Goal: Check status: Check status

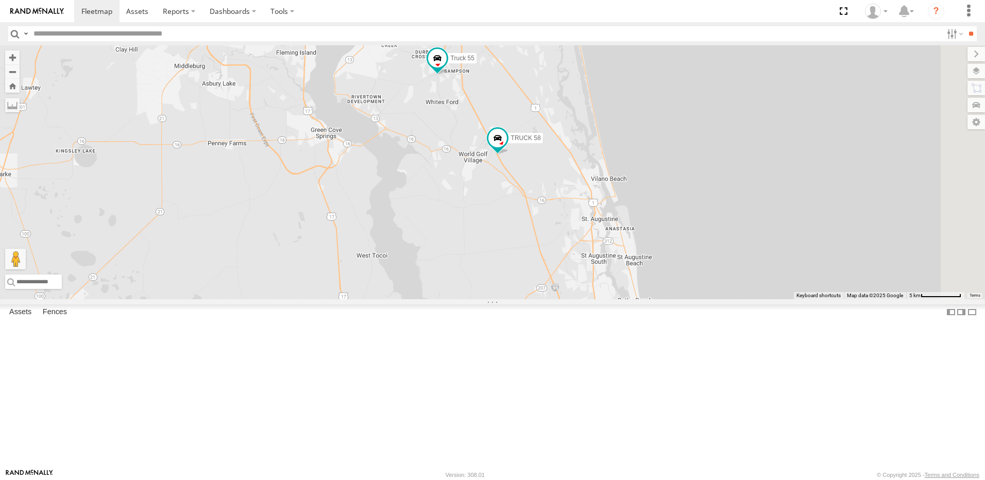
drag, startPoint x: 621, startPoint y: 144, endPoint x: 498, endPoint y: 280, distance: 183.8
click at [499, 278] on div "TRUCK 75 Truck 55 TRUCK 58" at bounding box center [492, 172] width 985 height 254
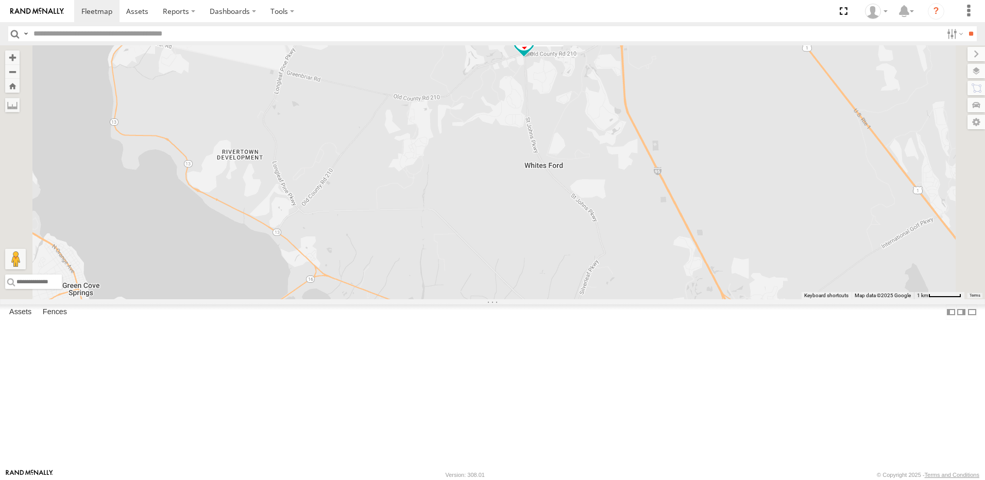
drag, startPoint x: 640, startPoint y: 160, endPoint x: 590, endPoint y: 261, distance: 112.7
click at [590, 261] on div "TRUCK 75 Truck 55 TRUCK 58" at bounding box center [492, 172] width 985 height 254
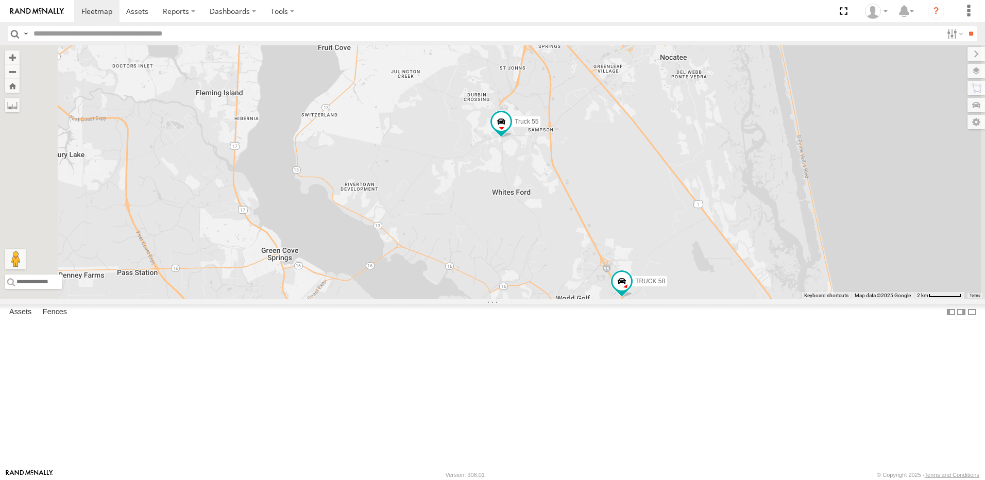
drag, startPoint x: 618, startPoint y: 323, endPoint x: 605, endPoint y: 233, distance: 91.6
click at [605, 233] on div "TRUCK 75 Truck 55 TRUCK 58" at bounding box center [492, 172] width 985 height 254
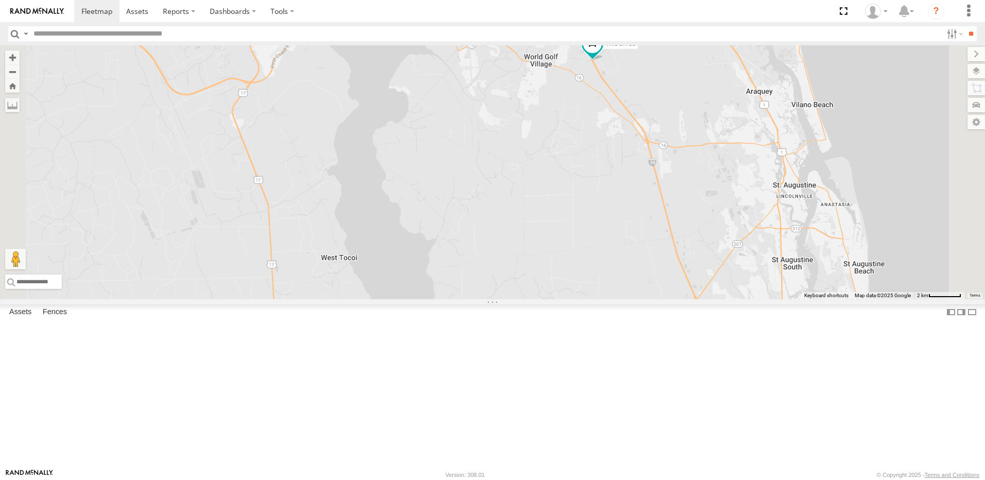
drag, startPoint x: 640, startPoint y: 306, endPoint x: 551, endPoint y: 146, distance: 183.8
click at [604, 213] on div "TRUCK 75 Truck 55 TRUCK 58" at bounding box center [492, 172] width 985 height 254
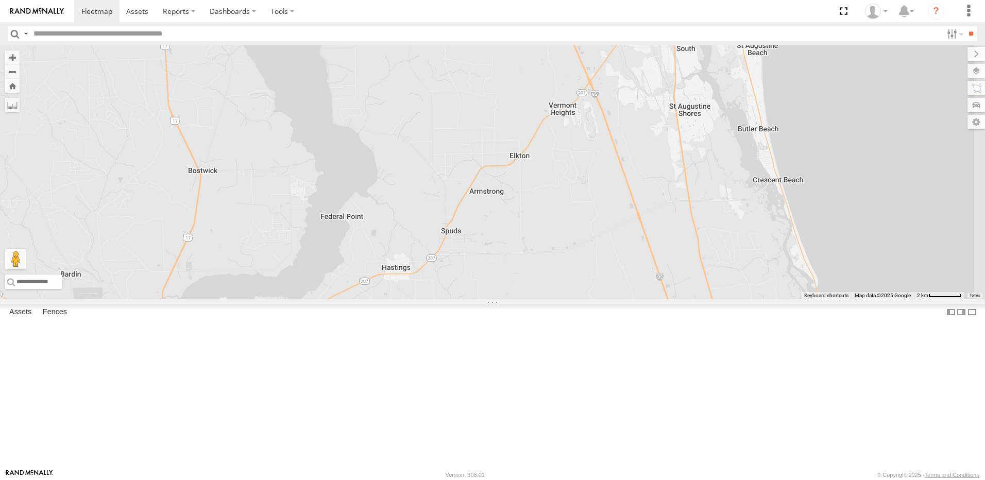
drag, startPoint x: 585, startPoint y: 249, endPoint x: 556, endPoint y: 169, distance: 85.2
click at [556, 169] on div "TRUCK 75 Truck 55 TRUCK 58" at bounding box center [492, 172] width 985 height 254
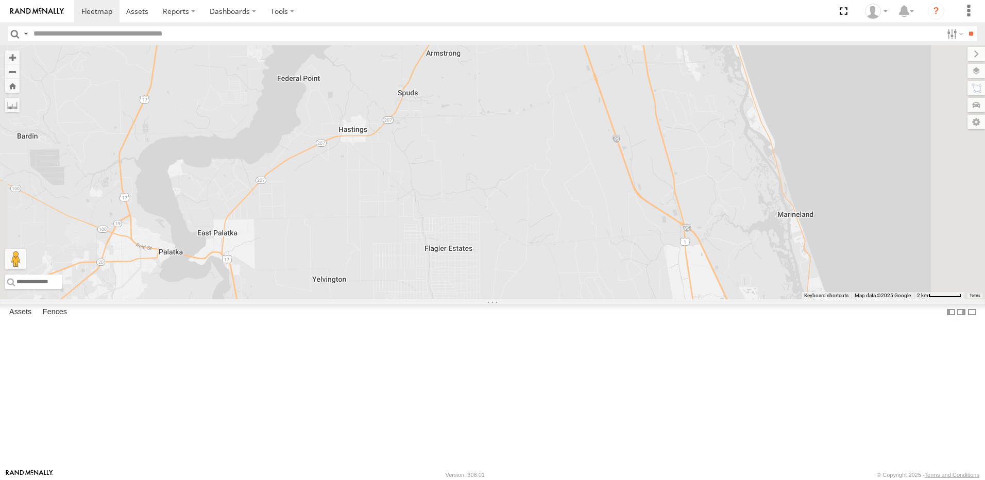
drag, startPoint x: 576, startPoint y: 249, endPoint x: 536, endPoint y: 148, distance: 108.5
click at [547, 161] on div "TRUCK 75 Truck 55 TRUCK 58" at bounding box center [492, 172] width 985 height 254
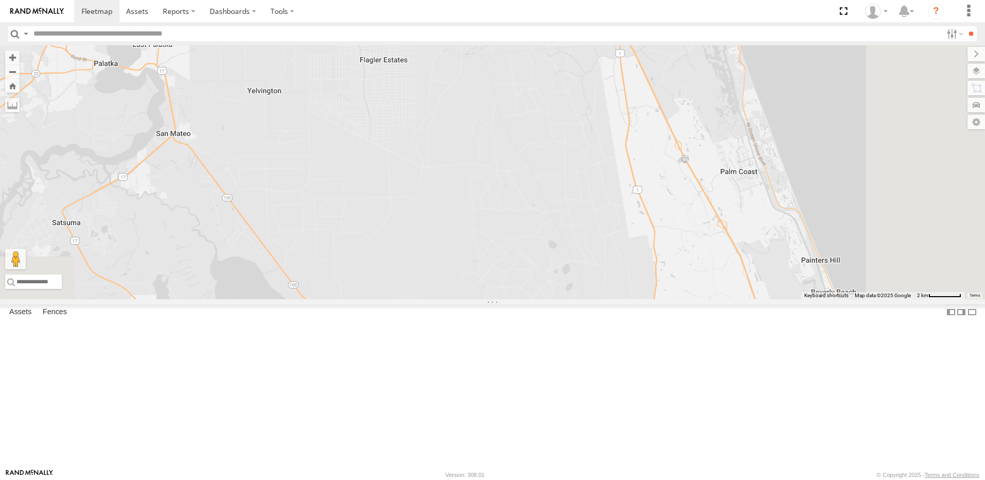
click at [529, 168] on div "TRUCK 75 Truck 55 TRUCK 58" at bounding box center [492, 172] width 985 height 254
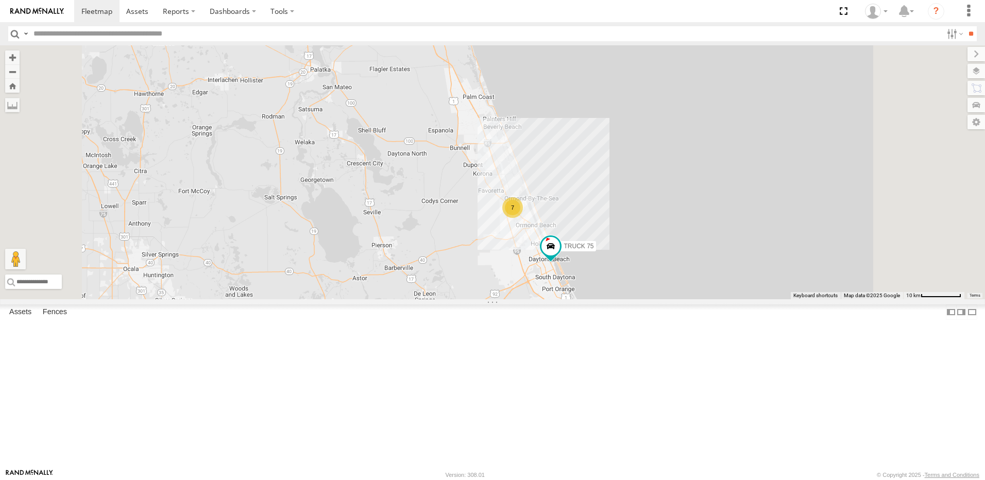
drag, startPoint x: 537, startPoint y: 317, endPoint x: 509, endPoint y: 156, distance: 164.1
click at [510, 189] on div "TRUCK 75 Truck 55 TRUCK 58 7 truck 77 TRUCK 99" at bounding box center [492, 172] width 985 height 254
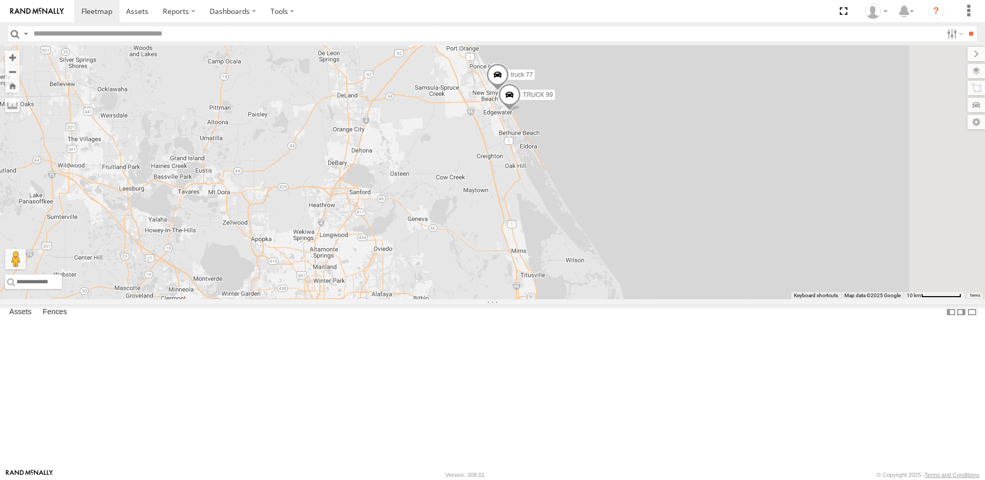
drag, startPoint x: 550, startPoint y: 183, endPoint x: 534, endPoint y: 257, distance: 75.4
click at [534, 257] on div "TRUCK 75 Truck 55 TRUCK 58 7 truck 77 TRUCK 99" at bounding box center [492, 172] width 985 height 254
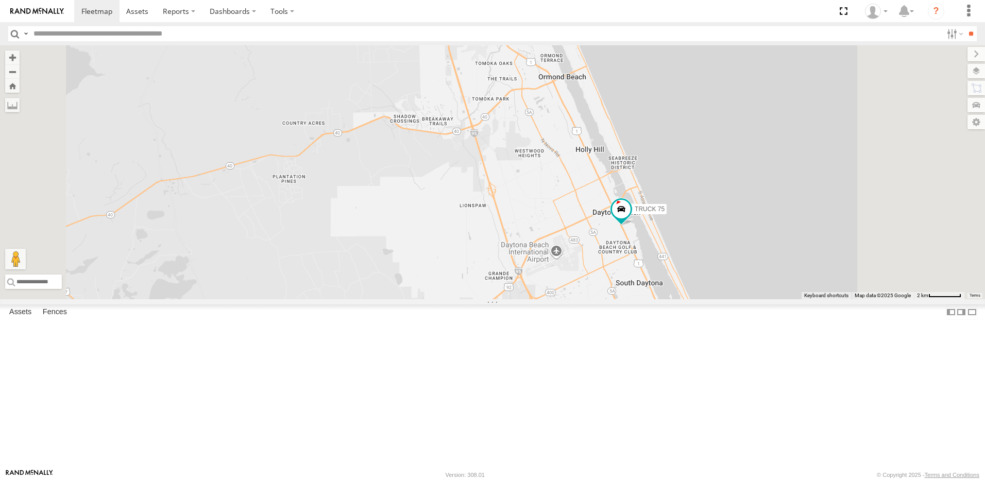
drag, startPoint x: 513, startPoint y: 151, endPoint x: 515, endPoint y: 279, distance: 128.3
click at [515, 278] on div "TRUCK 75 Truck 55 TRUCK 58 truck 77 TRUCK 99" at bounding box center [492, 172] width 985 height 254
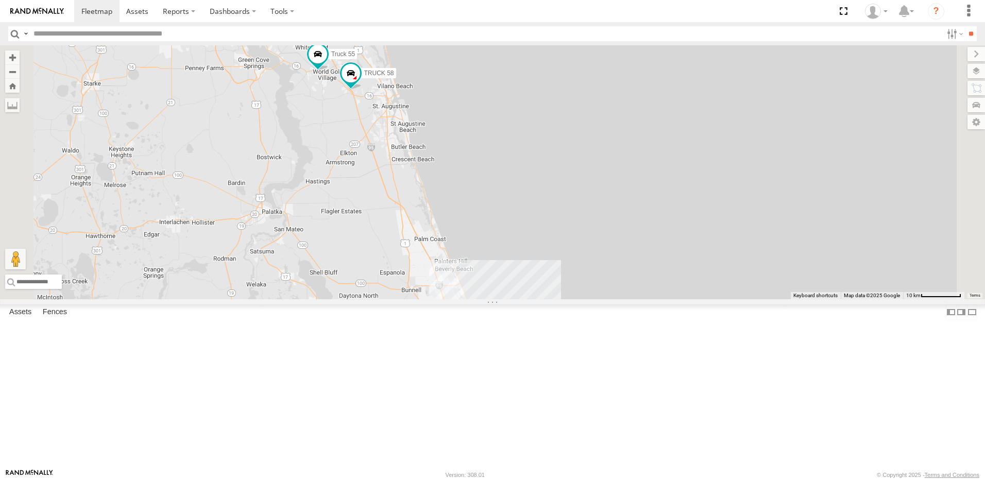
drag, startPoint x: 447, startPoint y: 93, endPoint x: 453, endPoint y: 209, distance: 116.6
click at [453, 209] on div "Truck 55 TRUCK 58 7 2 TRUCK 75" at bounding box center [492, 172] width 985 height 254
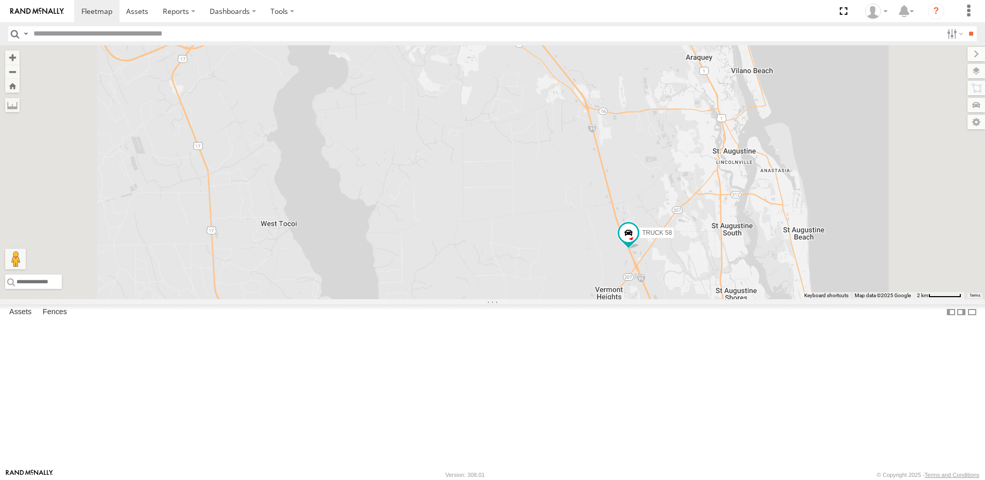
click at [657, 271] on div "Truck 55 TRUCK 58" at bounding box center [492, 172] width 985 height 254
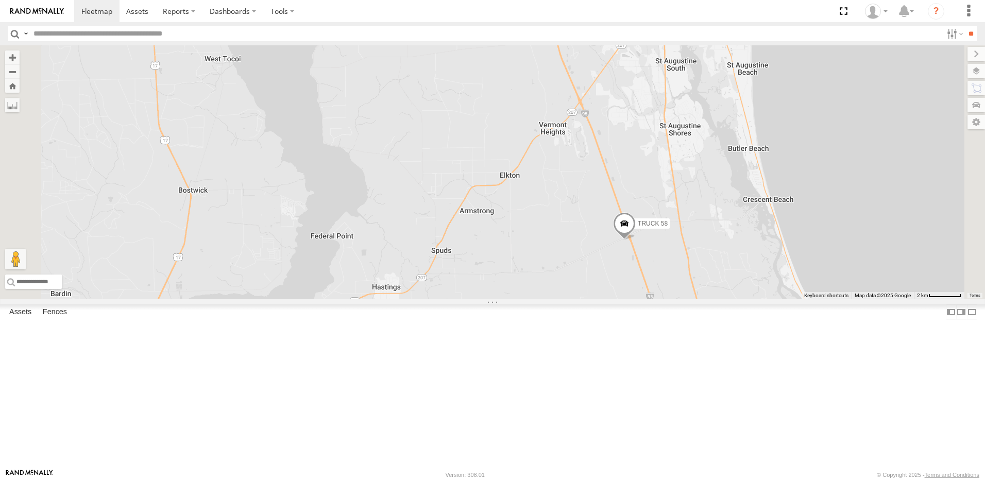
drag, startPoint x: 653, startPoint y: 254, endPoint x: 417, endPoint y: 159, distance: 254.4
click at [420, 160] on div "truck 77 TRUCK 45 Truck 55 TRUCK 58 TRUCK 99" at bounding box center [492, 172] width 985 height 254
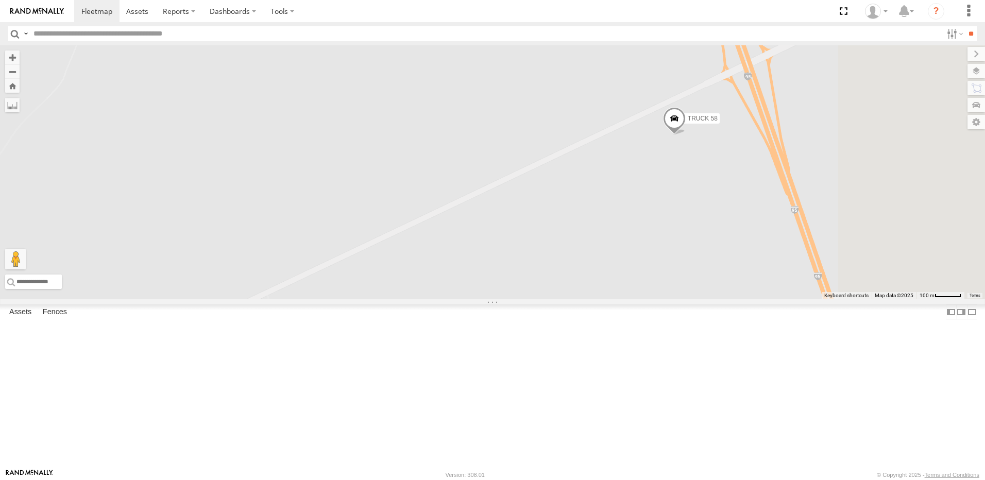
drag, startPoint x: 686, startPoint y: 312, endPoint x: 186, endPoint y: 167, distance: 520.2
click at [188, 167] on main "← Move left → Move right ↑ Move up ↓ Move down + Zoom in - Zoom out Home Jump l…" at bounding box center [492, 256] width 985 height 423
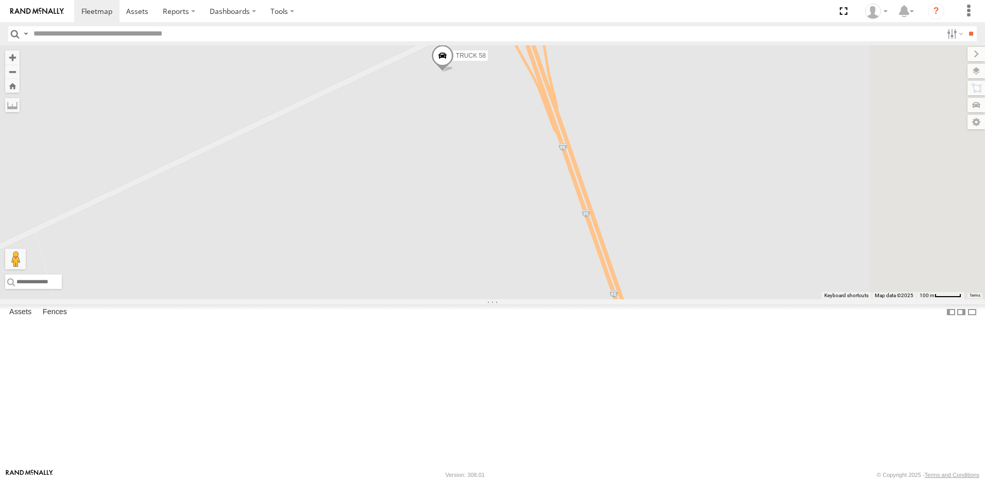
drag, startPoint x: 410, startPoint y: 210, endPoint x: 380, endPoint y: 223, distance: 31.9
click at [380, 223] on div "truck 77 TRUCK 45 Truck 55 TRUCK 58 TRUCK 99" at bounding box center [492, 172] width 985 height 254
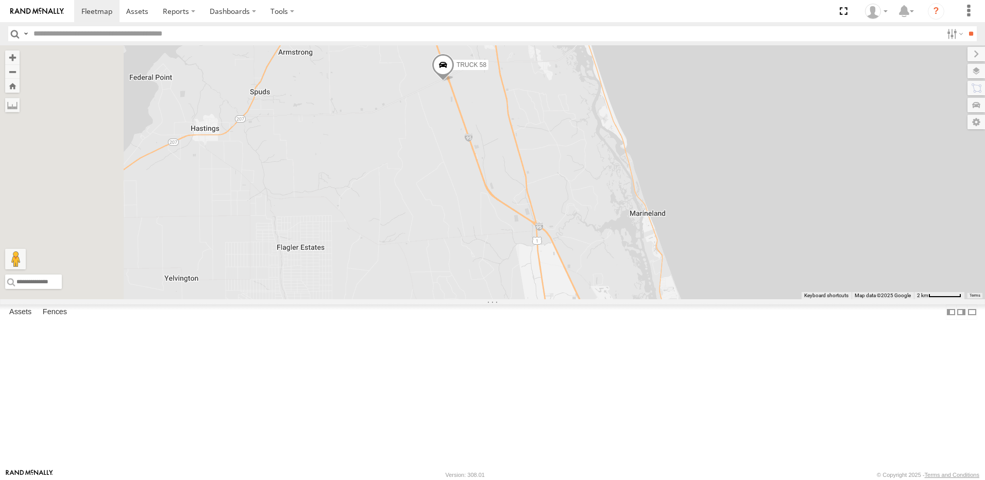
drag, startPoint x: 355, startPoint y: 244, endPoint x: 540, endPoint y: 231, distance: 185.4
click at [542, 232] on div "truck 77 TRUCK 45 Truck 55 TRUCK 58 TRUCK 99" at bounding box center [492, 172] width 985 height 254
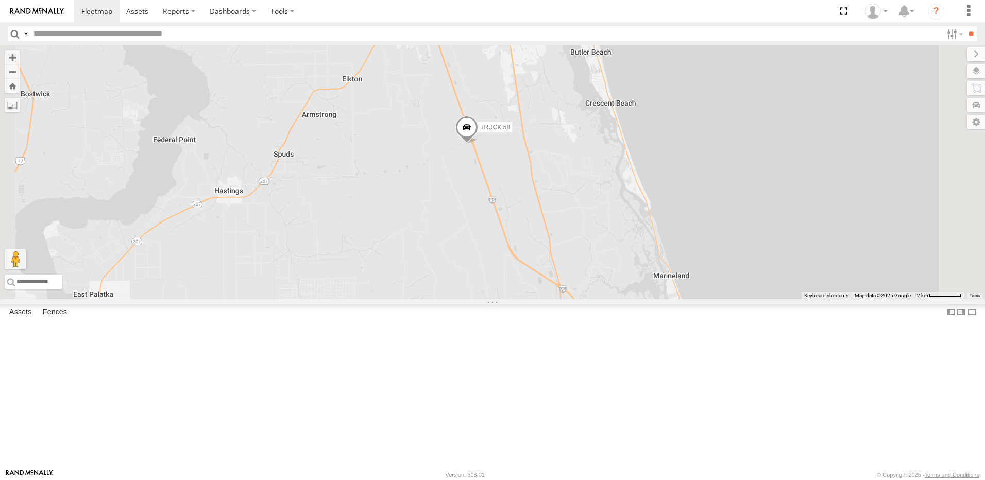
drag, startPoint x: 418, startPoint y: 181, endPoint x: 415, endPoint y: 253, distance: 72.2
click at [415, 245] on div "truck 77 TRUCK 45 Truck 55 TRUCK 58 TRUCK 99" at bounding box center [492, 172] width 985 height 254
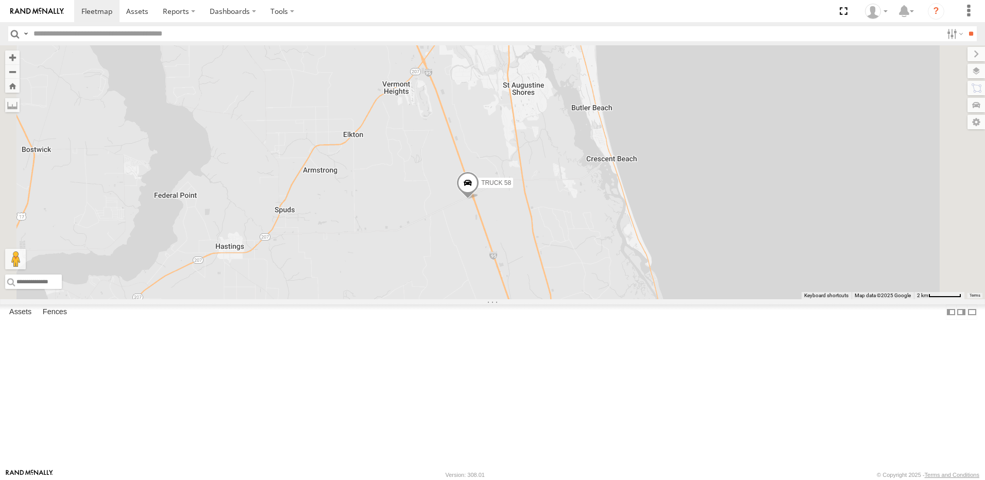
drag, startPoint x: 397, startPoint y: 150, endPoint x: 419, endPoint y: 228, distance: 81.0
click at [419, 228] on div "truck 77 TRUCK 45 Truck 55 TRUCK 58 TRUCK 99" at bounding box center [492, 172] width 985 height 254
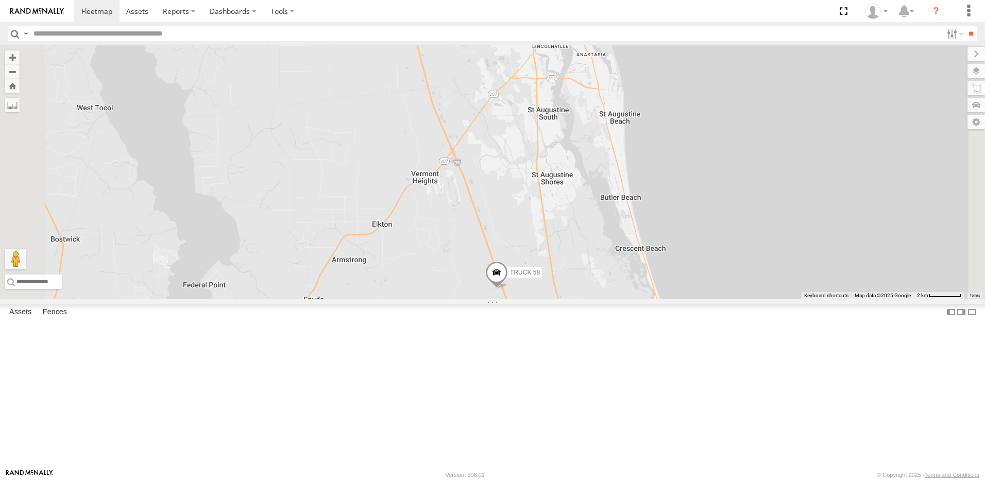
drag, startPoint x: 403, startPoint y: 198, endPoint x: 412, endPoint y: 228, distance: 30.6
click at [412, 232] on div "truck 77 TRUCK 45 Truck 55 TRUCK 58 TRUCK 99" at bounding box center [492, 172] width 985 height 254
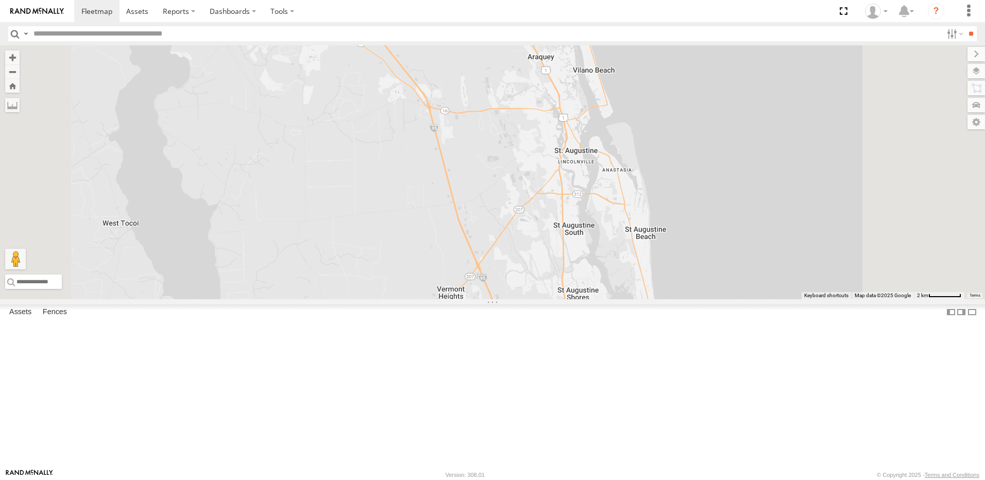
click at [0, 0] on link at bounding box center [0, 0] width 0 height 0
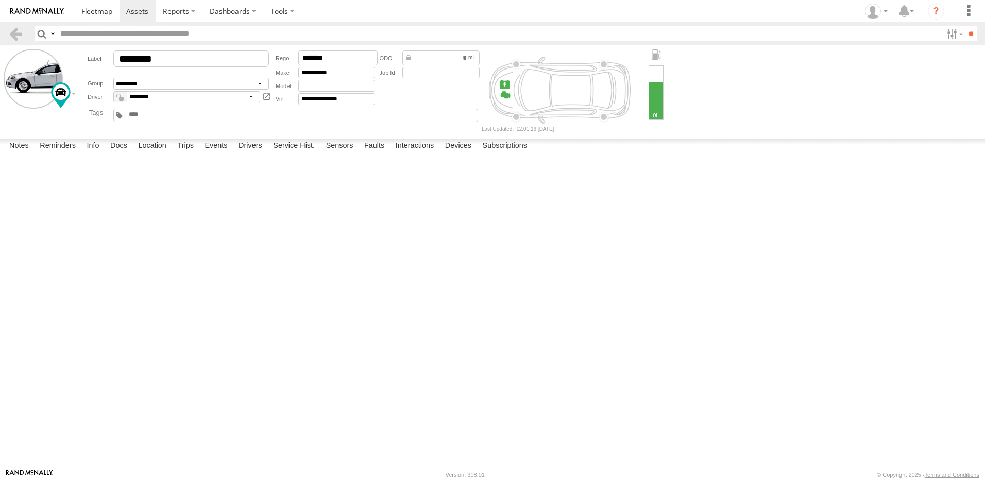
click at [0, 0] on label at bounding box center [0, 0] width 0 height 0
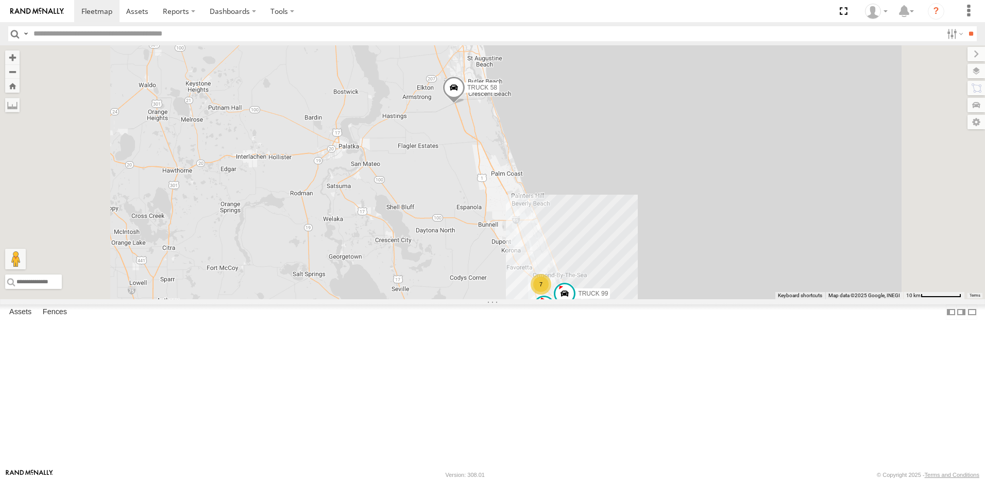
click at [0, 0] on link at bounding box center [0, 0] width 0 height 0
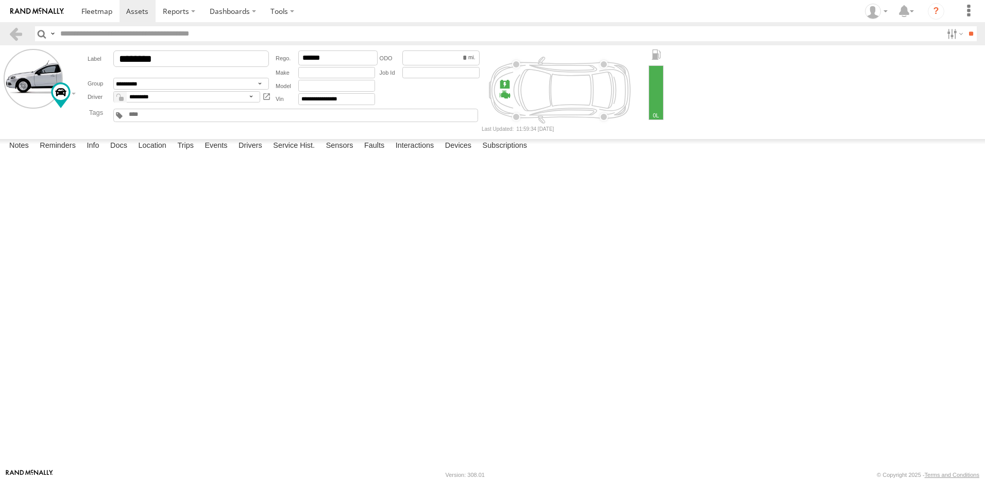
drag, startPoint x: 952, startPoint y: 144, endPoint x: 548, endPoint y: 32, distance: 420.0
click at [0, 0] on label at bounding box center [0, 0] width 0 height 0
